Goal: Transaction & Acquisition: Purchase product/service

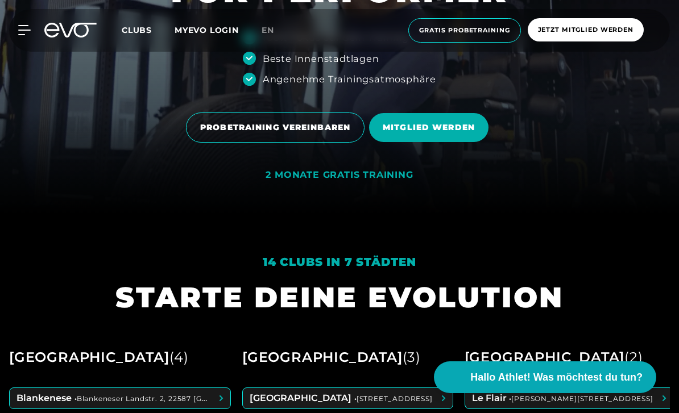
scroll to position [201, 0]
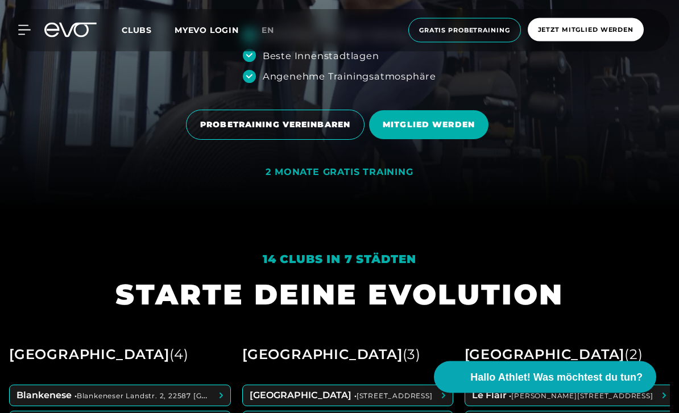
click at [349, 179] on div "2 MONATE GRATIS TRAINING" at bounding box center [338, 173] width 147 height 12
click at [345, 184] on div "2 MONATE GRATIS TRAINING" at bounding box center [338, 175] width 147 height 16
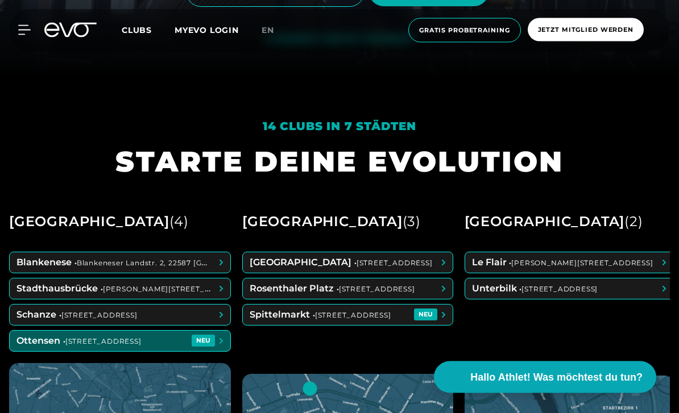
scroll to position [335, 0]
click at [205, 351] on span at bounding box center [120, 341] width 221 height 20
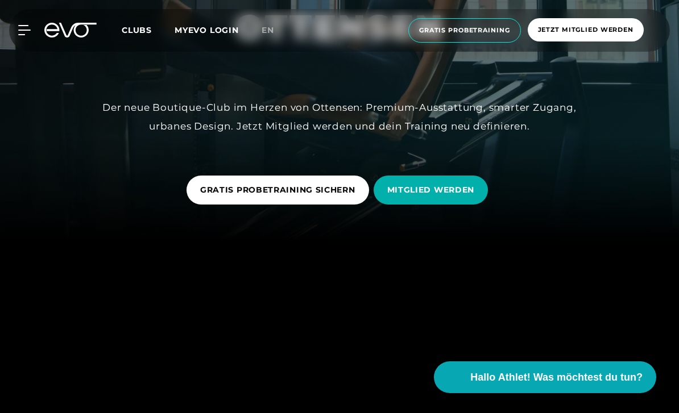
scroll to position [179, 0]
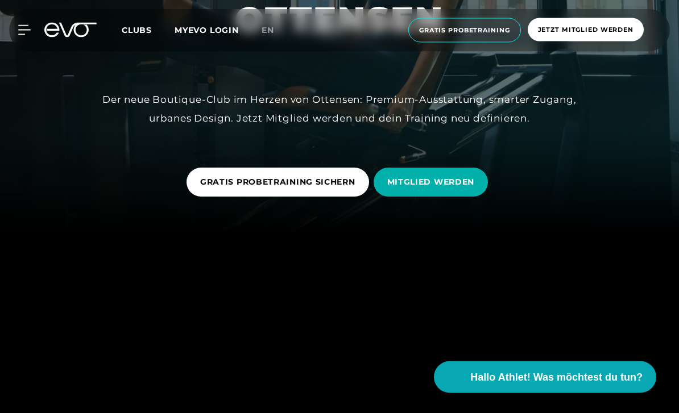
click at [308, 189] on span "GRATIS PROBETRAINING SICHERN" at bounding box center [277, 183] width 155 height 12
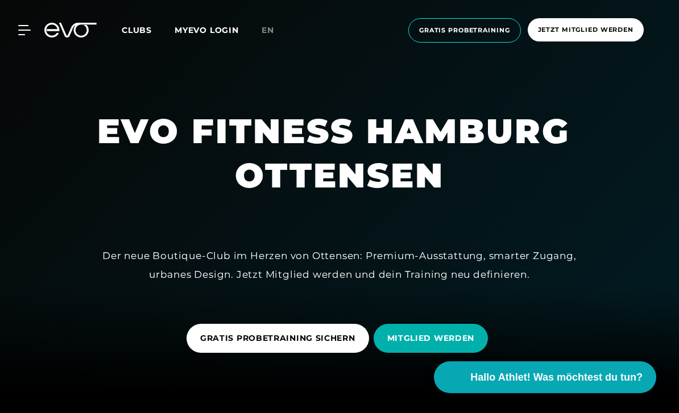
scroll to position [38, 0]
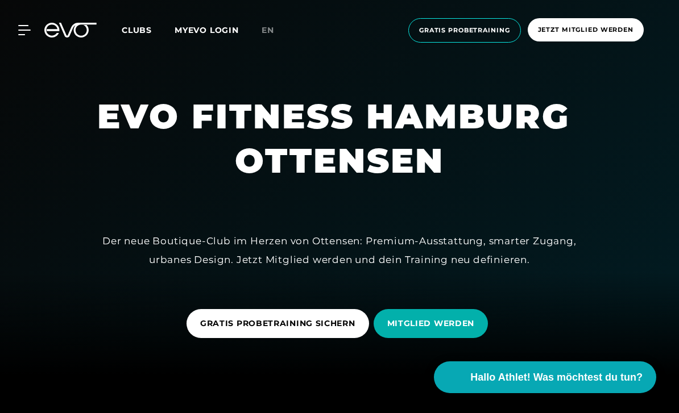
click at [585, 269] on div "Der neue Boutique-Club im Herzen von Ottensen: Premium-Ausstattung, smarter Zug…" at bounding box center [340, 250] width 512 height 37
click at [459, 330] on span "MITGLIED WERDEN" at bounding box center [431, 324] width 88 height 12
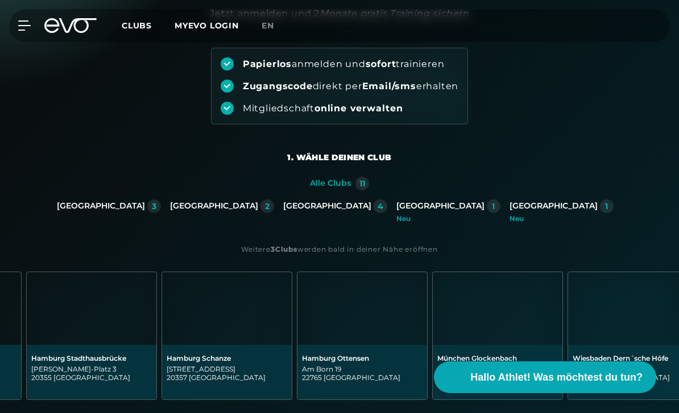
scroll to position [0, 797]
click at [364, 366] on div "[STREET_ADDRESS]" at bounding box center [360, 373] width 121 height 17
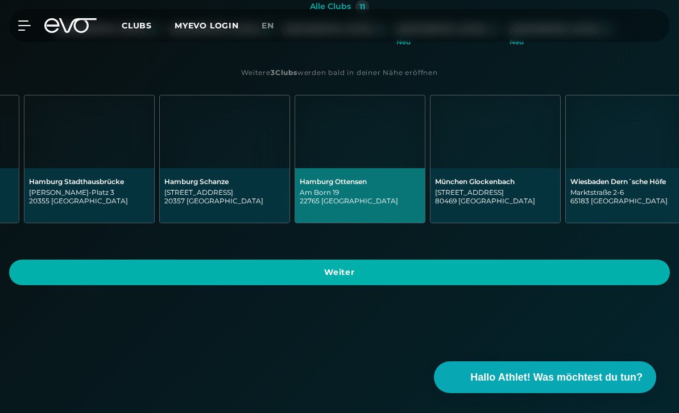
scroll to position [296, 0]
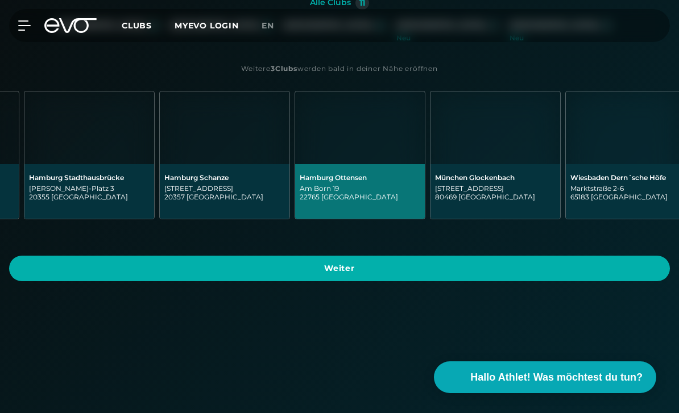
click at [393, 270] on span "Weiter" at bounding box center [339, 269] width 661 height 26
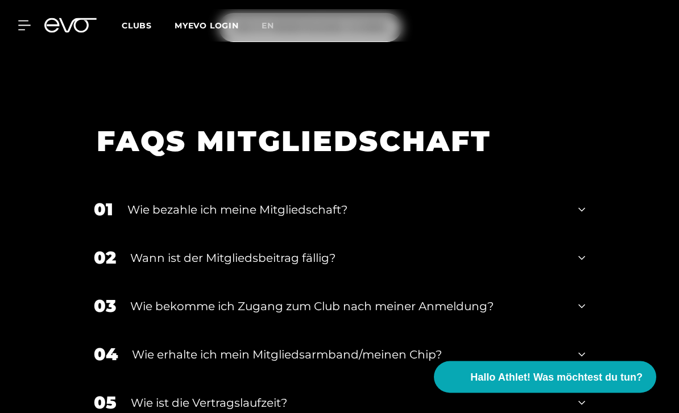
scroll to position [2048, 0]
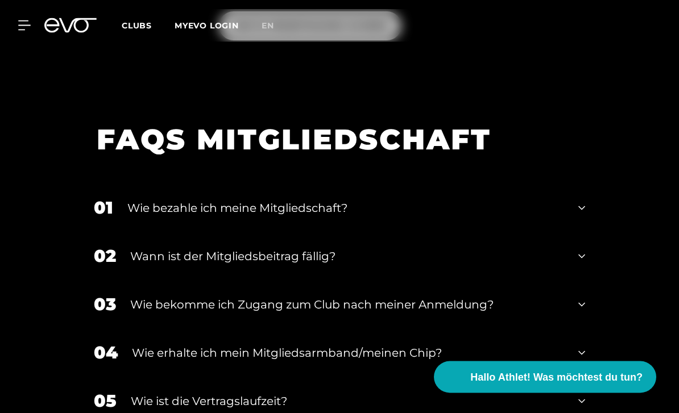
click at [575, 281] on div "02 Wann ist der Mitgliedsbeitrag fällig?" at bounding box center [339, 257] width 514 height 48
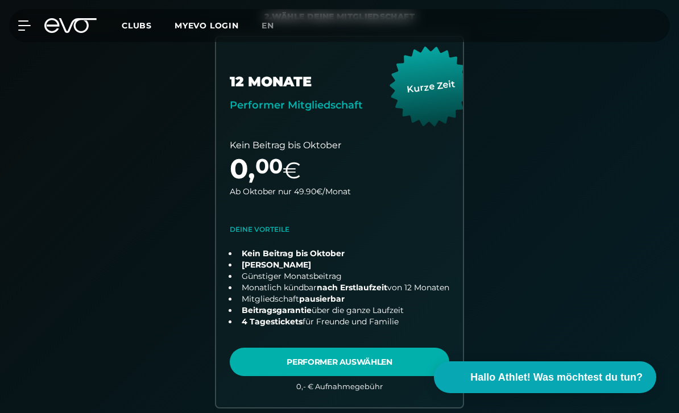
scroll to position [291, 0]
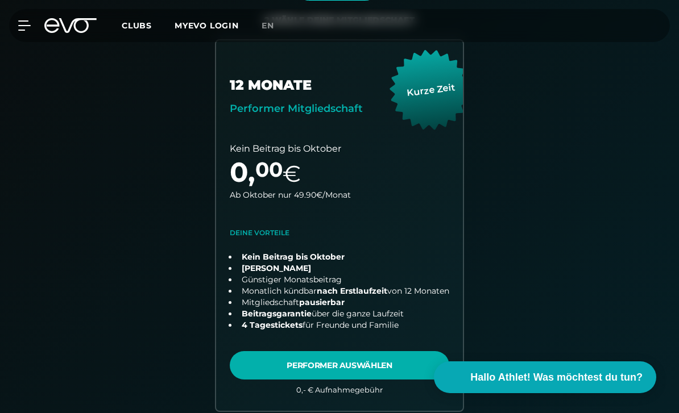
click at [389, 364] on link "choose plan" at bounding box center [339, 225] width 247 height 371
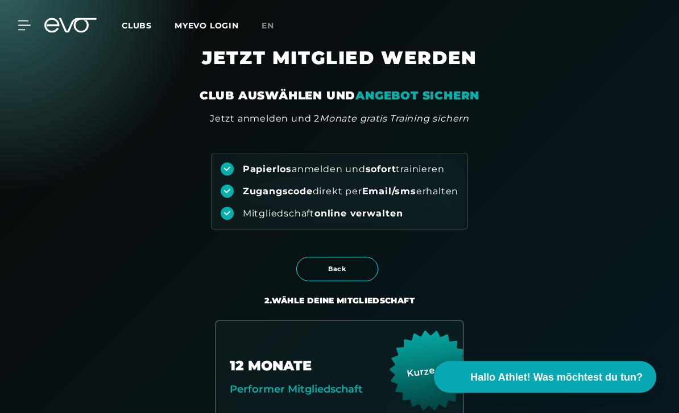
scroll to position [0, 0]
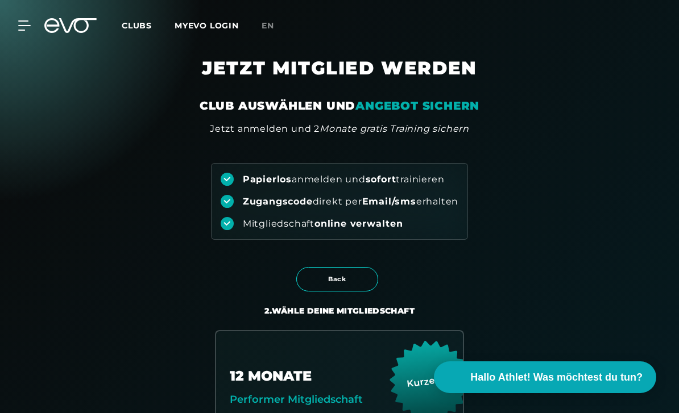
click at [23, 29] on icon at bounding box center [24, 25] width 13 height 10
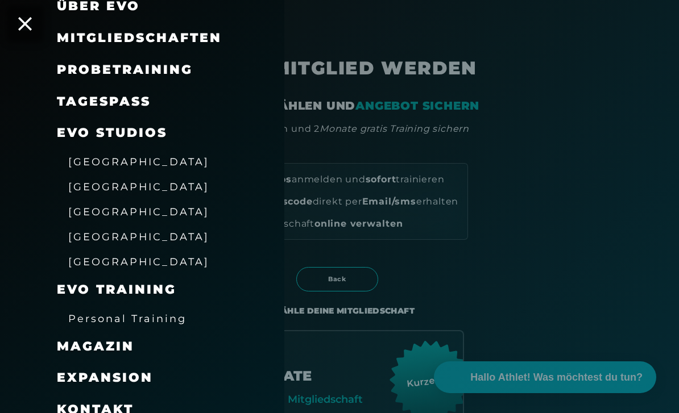
scroll to position [98, 0]
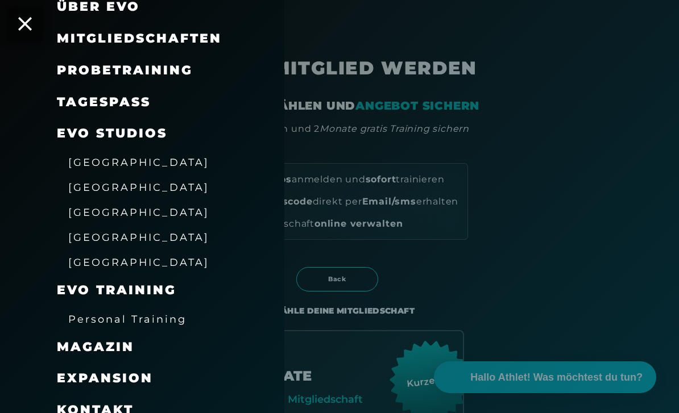
click at [119, 406] on span "Kontakt" at bounding box center [95, 410] width 77 height 15
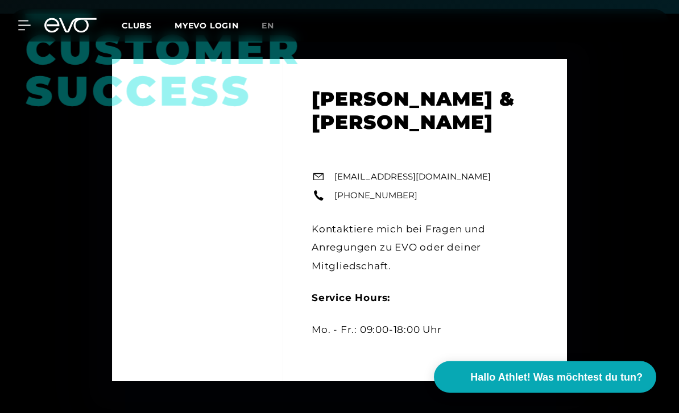
scroll to position [414, 0]
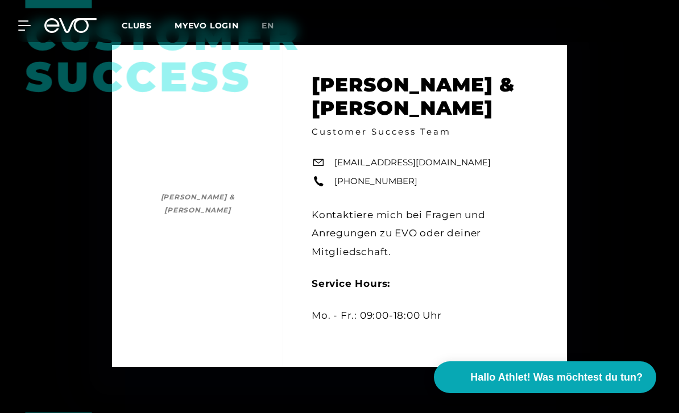
click at [425, 169] on link "[EMAIL_ADDRESS][DOMAIN_NAME]" at bounding box center [412, 162] width 156 height 13
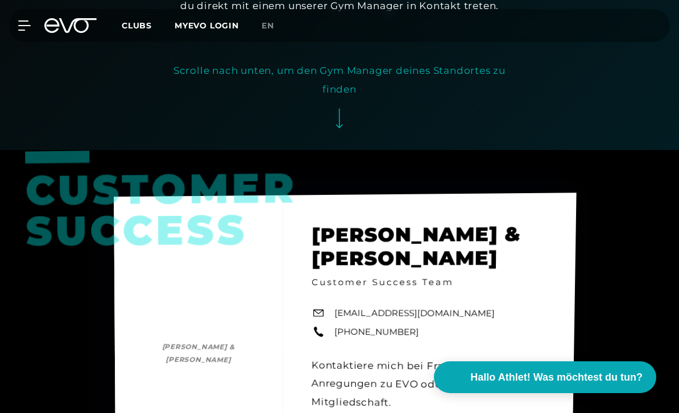
scroll to position [0, 0]
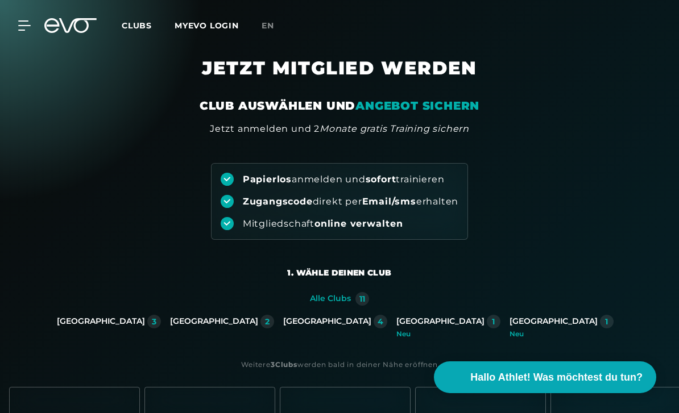
click at [26, 22] on icon at bounding box center [24, 25] width 12 height 9
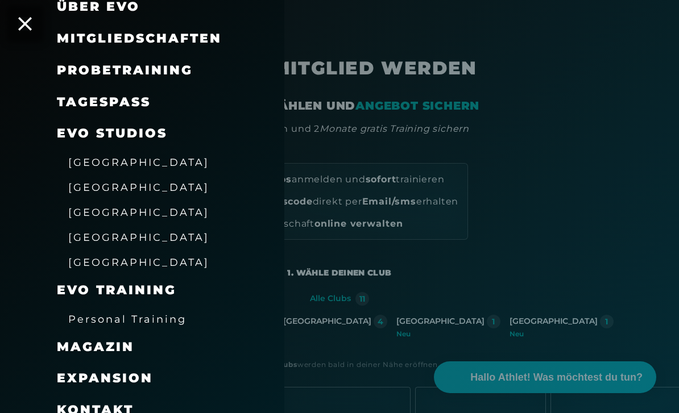
click at [185, 35] on span "Mitgliedschaften" at bounding box center [139, 38] width 165 height 15
click at [135, 39] on span "Mitgliedschaften" at bounding box center [139, 38] width 165 height 15
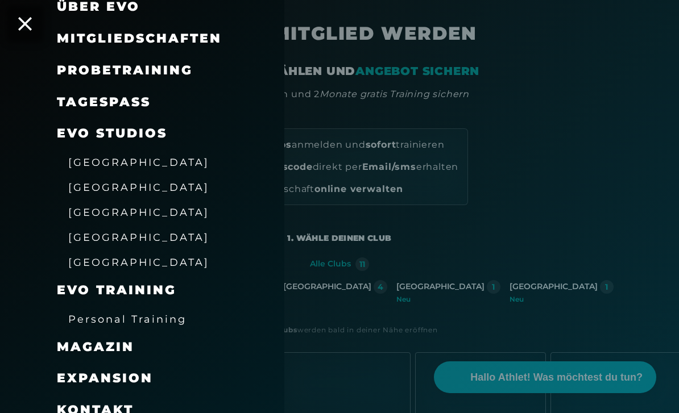
scroll to position [49, 0]
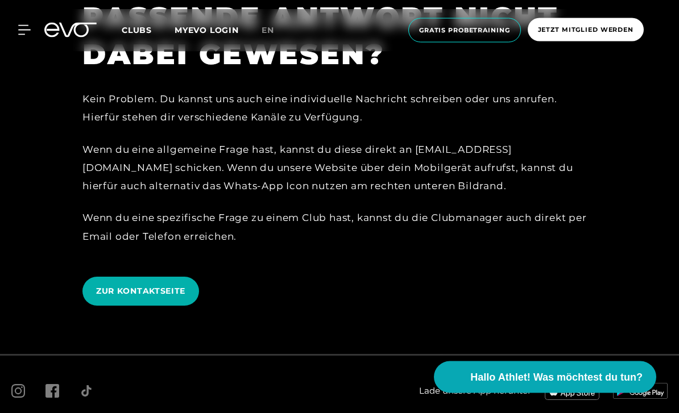
scroll to position [2560, 0]
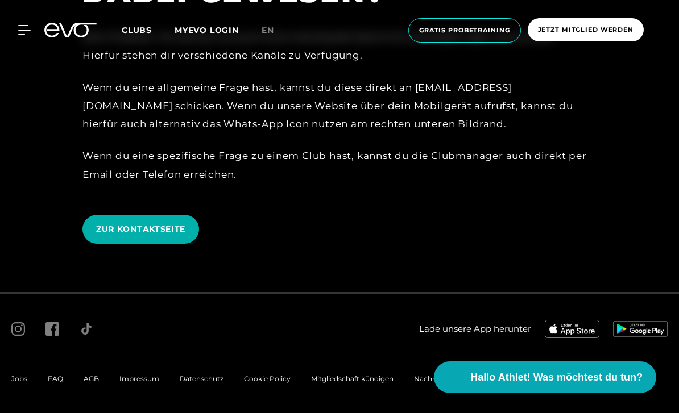
click at [421, 383] on span "Nachhaltigkeit" at bounding box center [439, 379] width 50 height 9
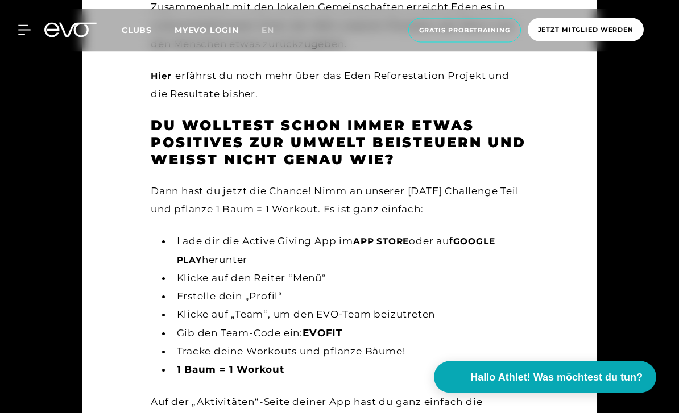
scroll to position [2284, 0]
